Goal: Task Accomplishment & Management: Manage account settings

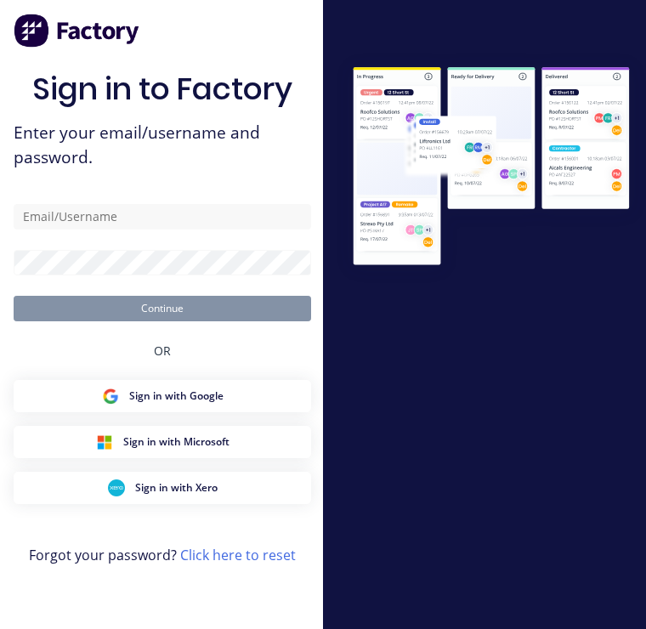
click at [247, 557] on link "Click here to reset" at bounding box center [238, 555] width 116 height 19
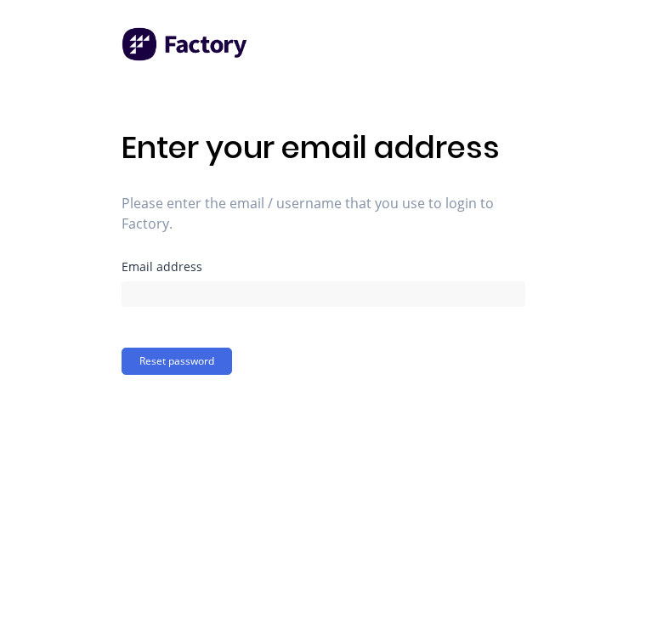
click at [190, 360] on button "Reset password" at bounding box center [177, 361] width 111 height 27
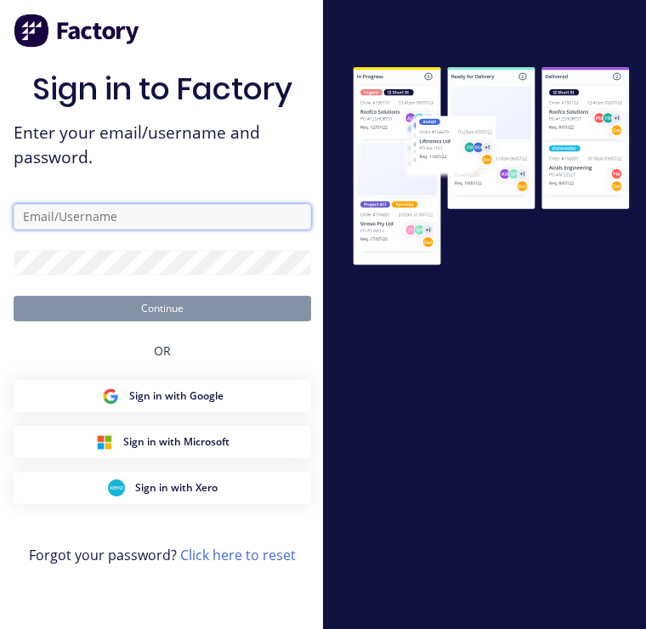
type input "Qa@allflags.com.au"
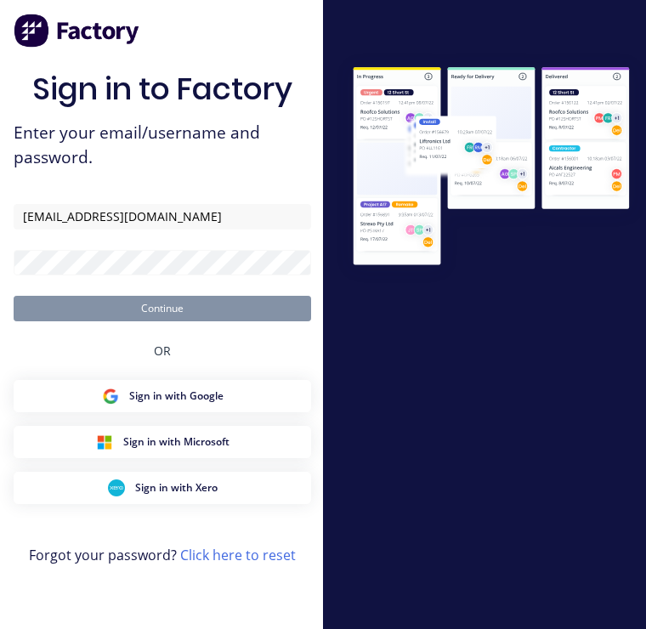
click at [162, 320] on button "Continue" at bounding box center [163, 309] width 298 height 26
